Goal: Transaction & Acquisition: Purchase product/service

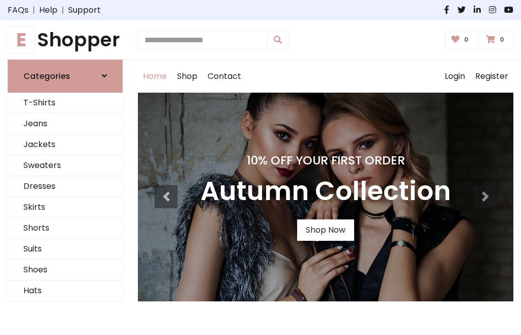
click at [261, 167] on h4 "10% Off Your First Order" at bounding box center [326, 160] width 250 height 14
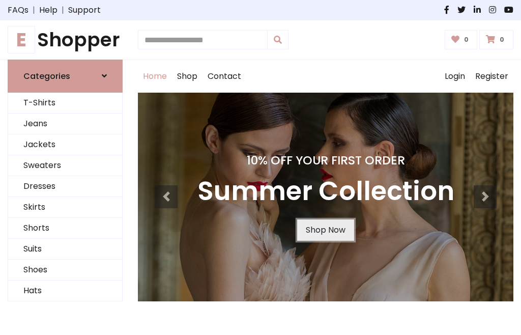
click at [325, 230] on link "Shop Now" at bounding box center [325, 229] width 57 height 21
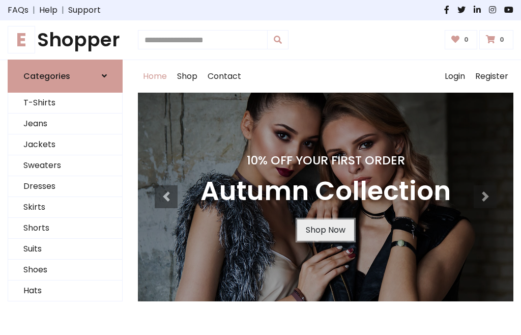
click at [325, 230] on link "Shop Now" at bounding box center [325, 229] width 57 height 21
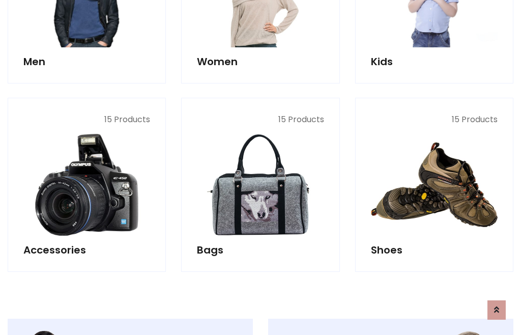
scroll to position [1015, 0]
